Goal: Information Seeking & Learning: Learn about a topic

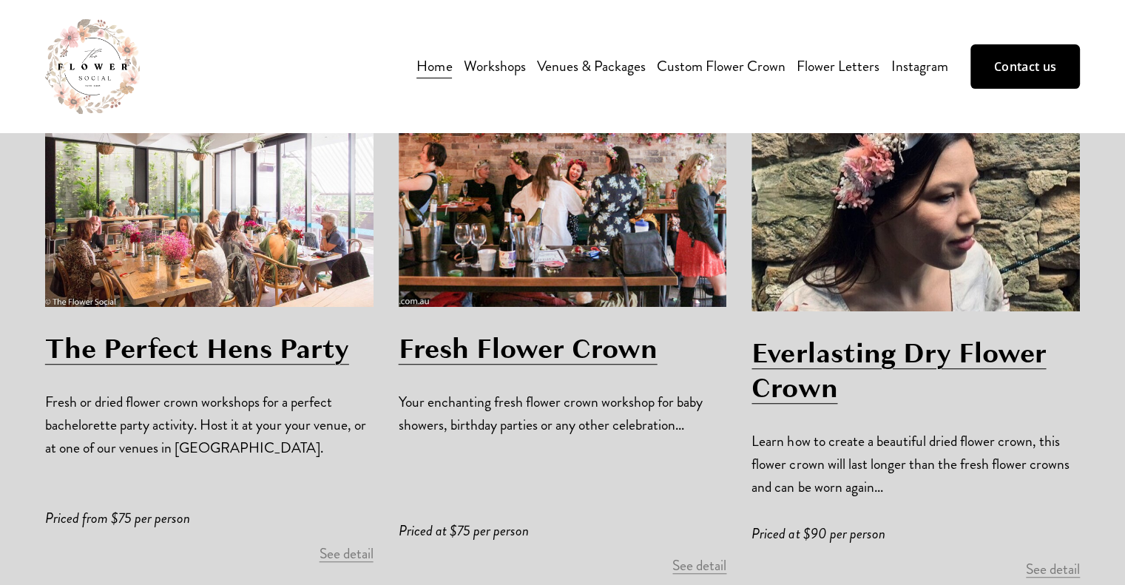
scroll to position [1045, 0]
click at [362, 543] on link "See detail" at bounding box center [347, 553] width 54 height 20
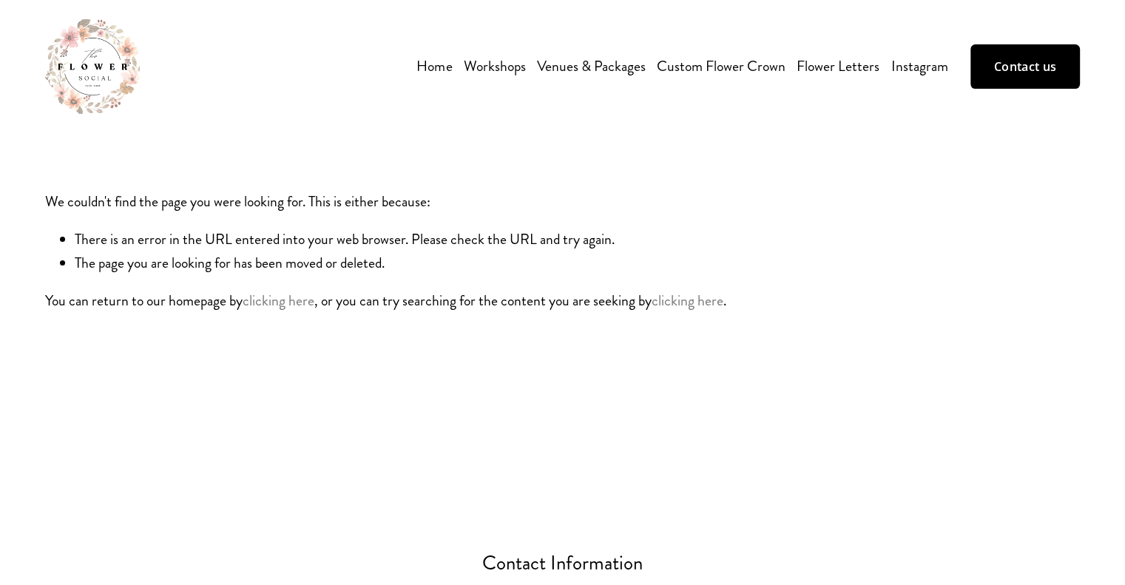
click at [577, 64] on link "Venues & Packages" at bounding box center [591, 66] width 109 height 26
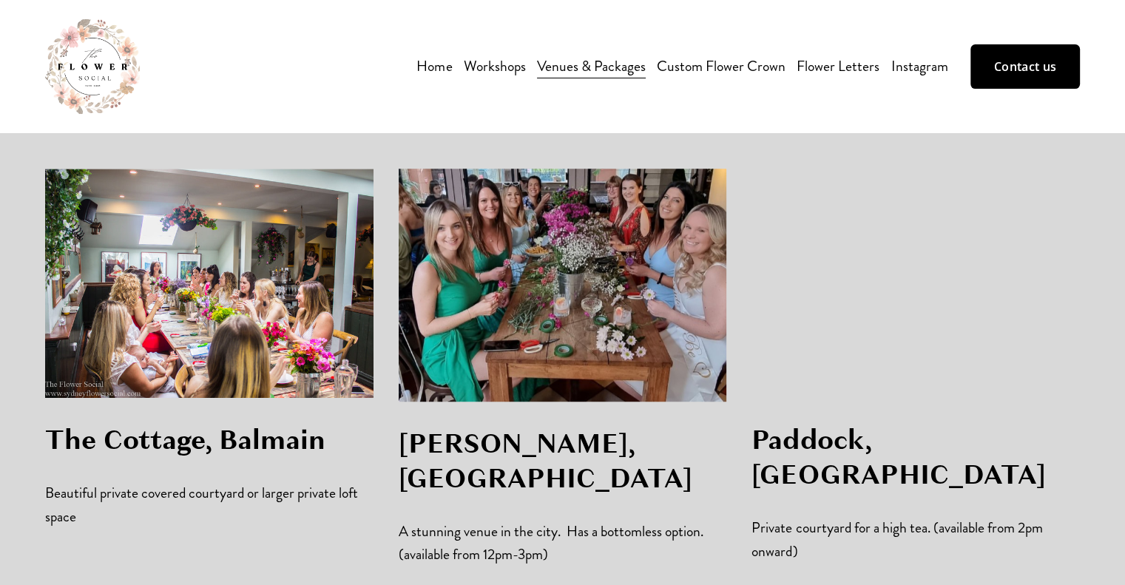
scroll to position [1085, 0]
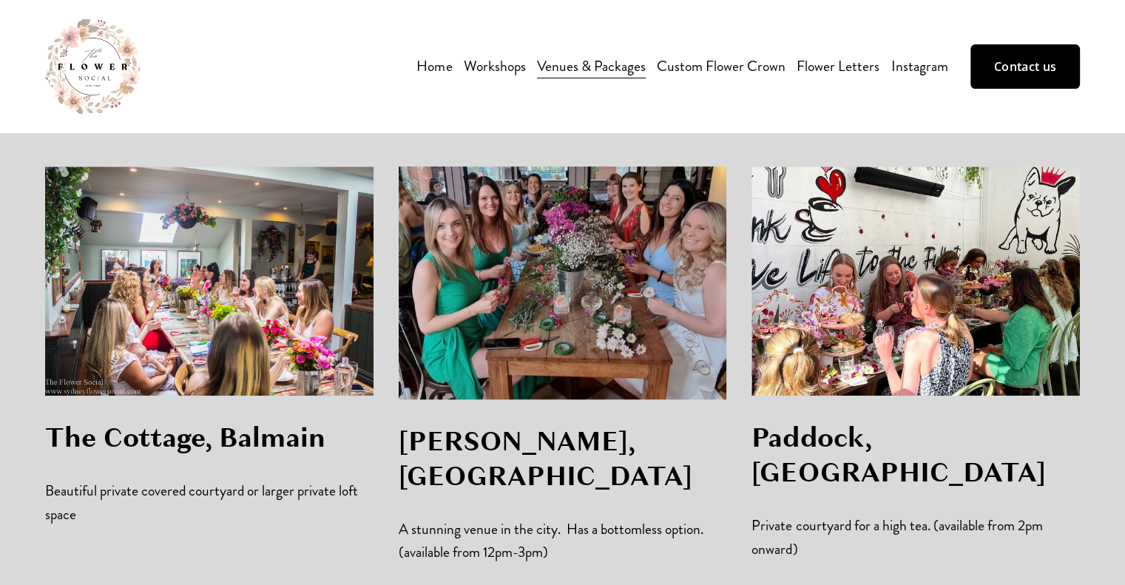
click at [945, 291] on div at bounding box center [915, 281] width 328 height 230
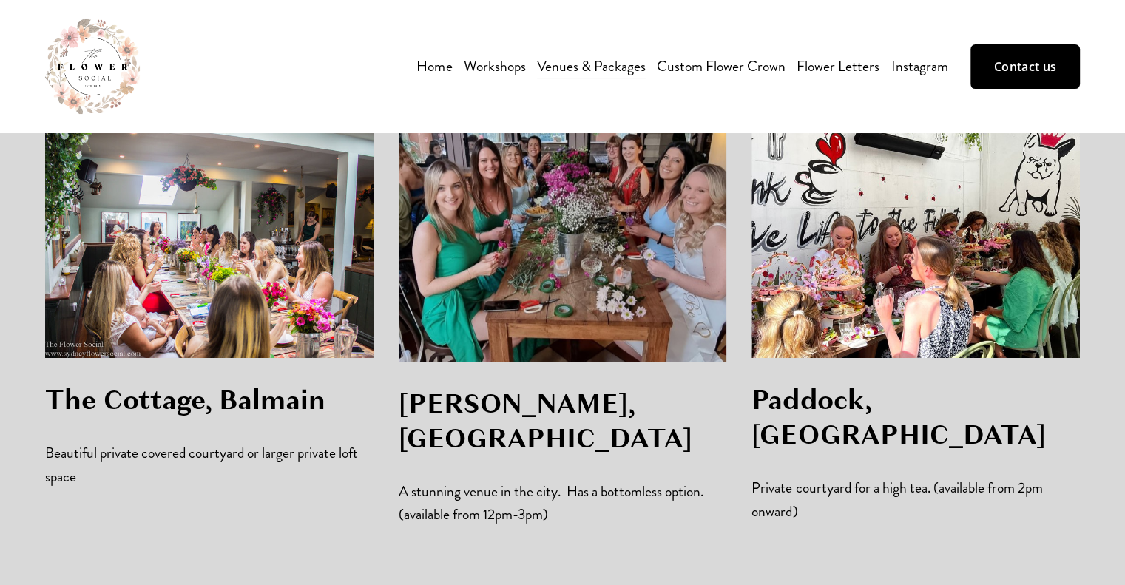
scroll to position [1070, 0]
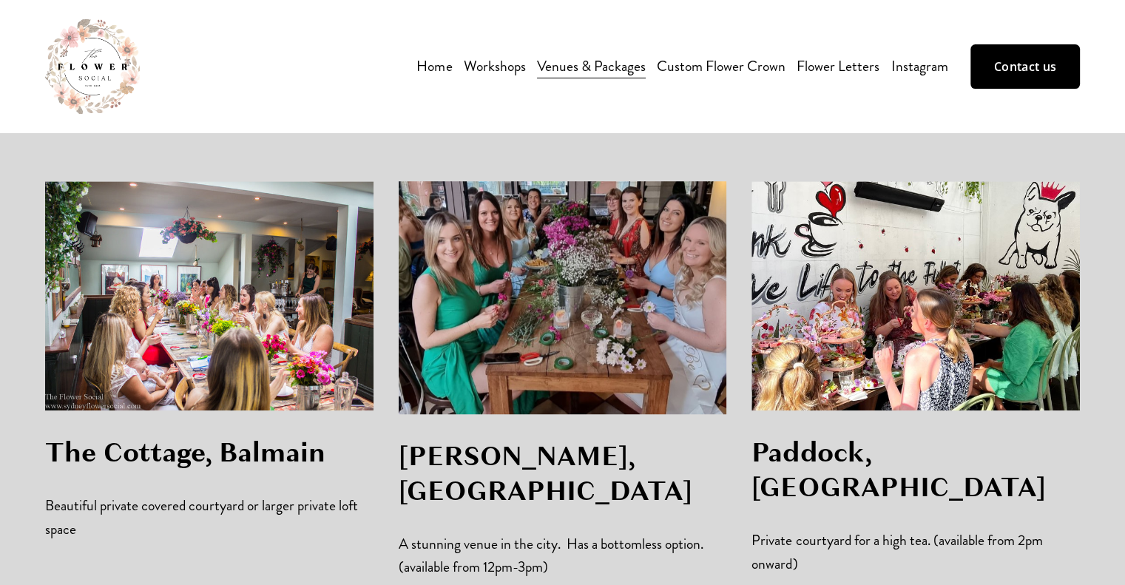
click at [848, 309] on div at bounding box center [915, 296] width 328 height 230
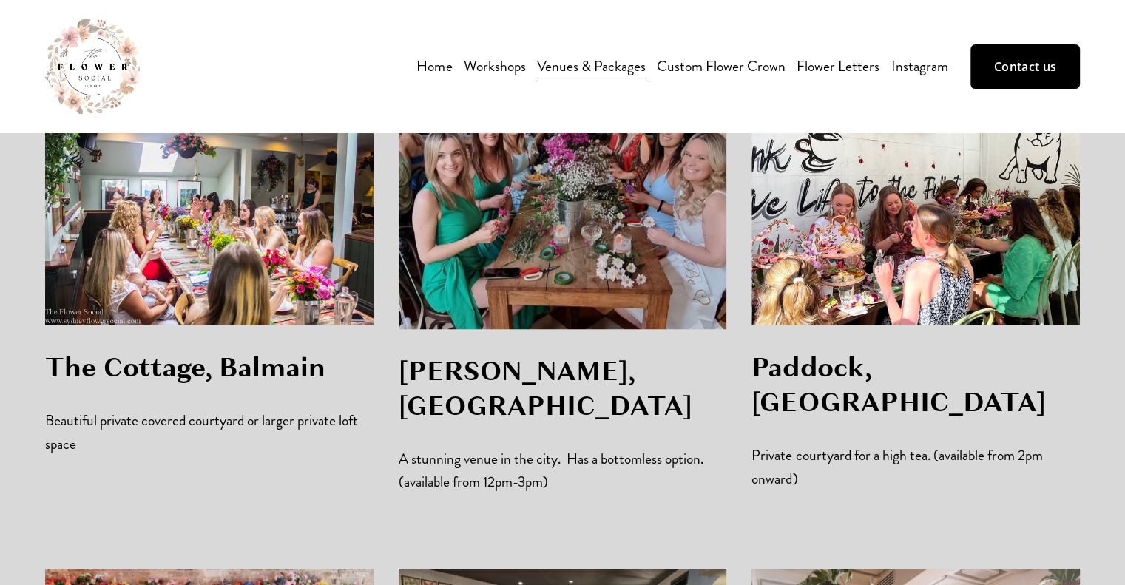
scroll to position [1156, 0]
drag, startPoint x: 821, startPoint y: 351, endPoint x: 797, endPoint y: 239, distance: 115.0
click at [797, 239] on div at bounding box center [915, 210] width 328 height 230
click at [888, 208] on div at bounding box center [915, 210] width 328 height 230
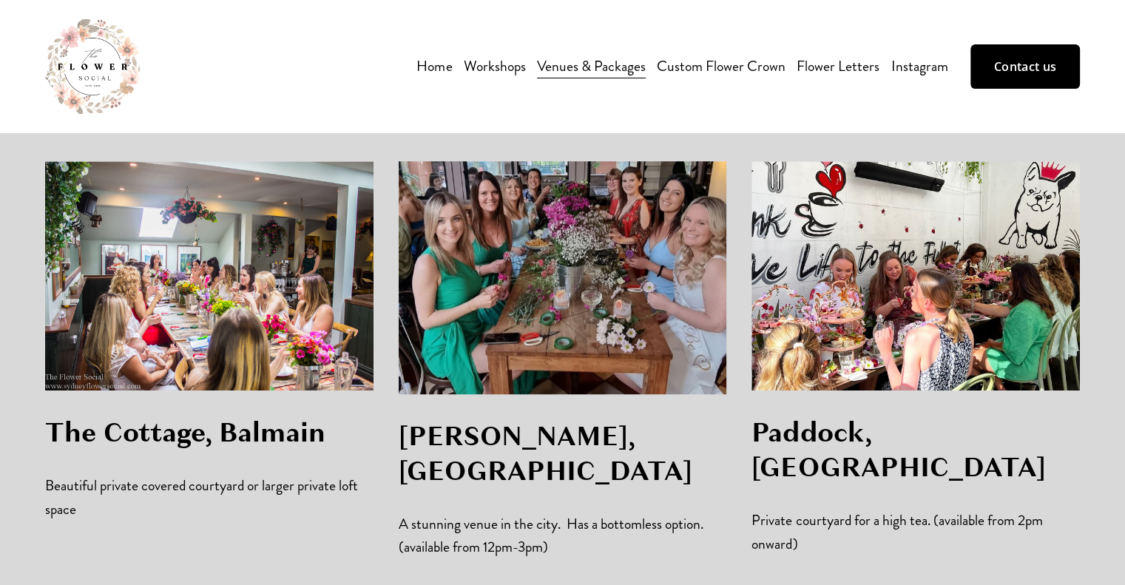
scroll to position [1091, 0]
click at [926, 302] on div at bounding box center [915, 276] width 328 height 230
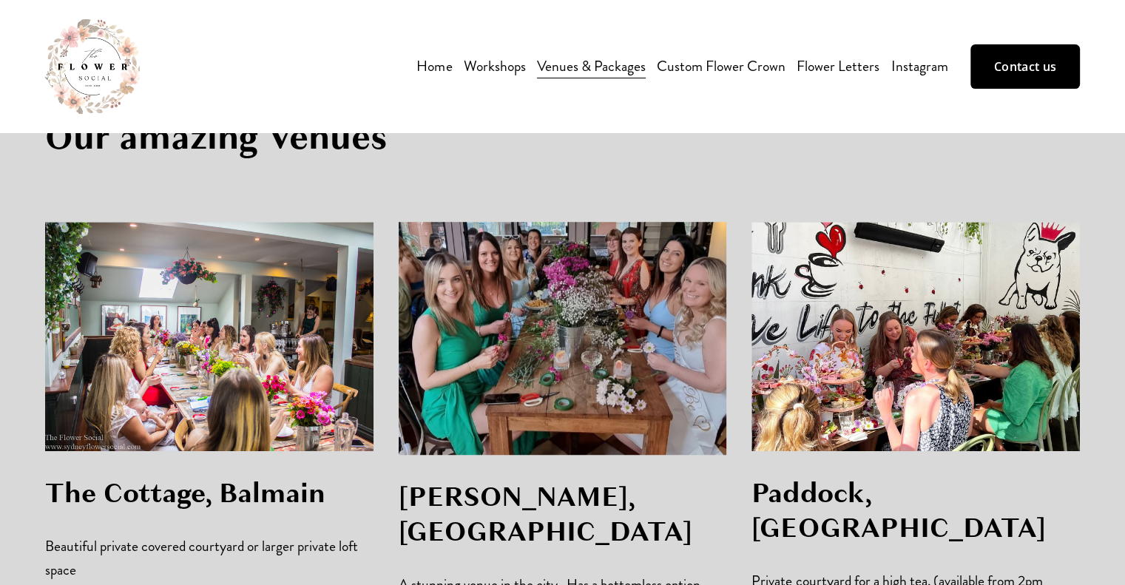
scroll to position [1033, 0]
